Goal: Task Accomplishment & Management: Use online tool/utility

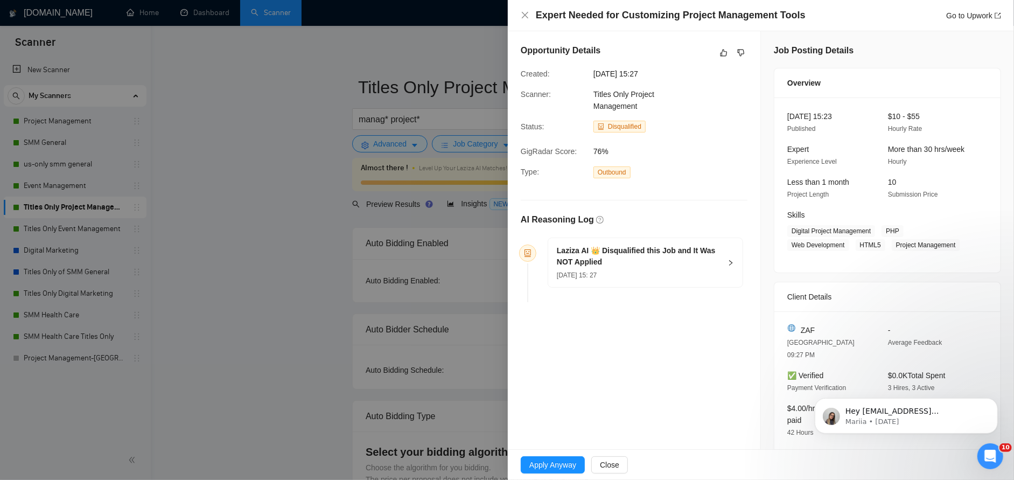
click at [175, 213] on div at bounding box center [507, 240] width 1014 height 480
